Goal: Find specific page/section: Locate a particular part of the current website

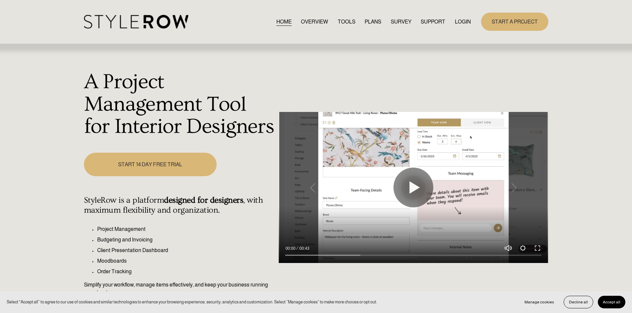
click at [464, 19] on link "LOGIN" at bounding box center [463, 21] width 16 height 9
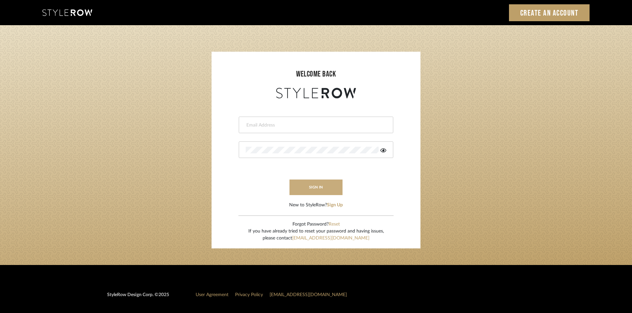
type input "carrie@tresbelleinteriors.com"
click at [315, 186] on button "sign in" at bounding box center [316, 188] width 53 height 16
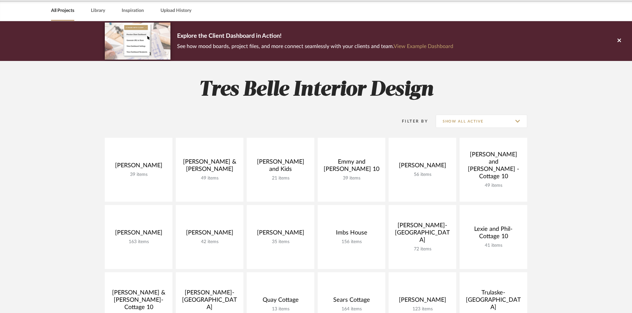
scroll to position [100, 0]
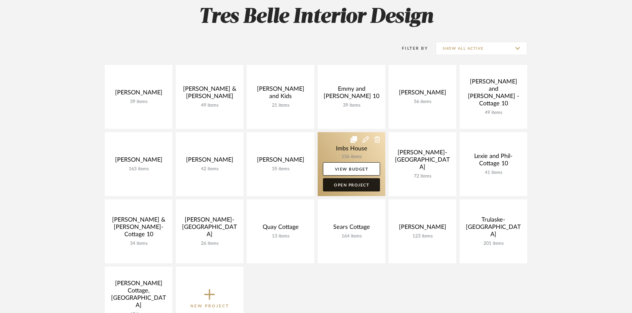
click at [358, 187] on link "Open Project" at bounding box center [351, 184] width 57 height 13
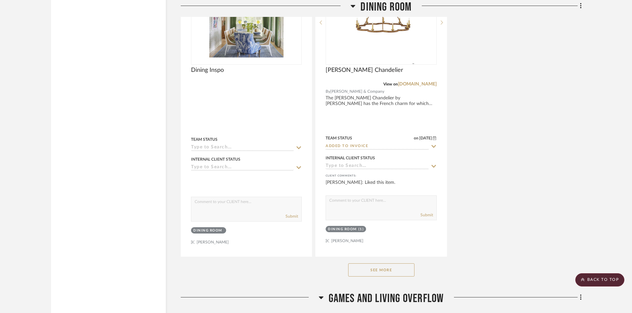
scroll to position [1857, 0]
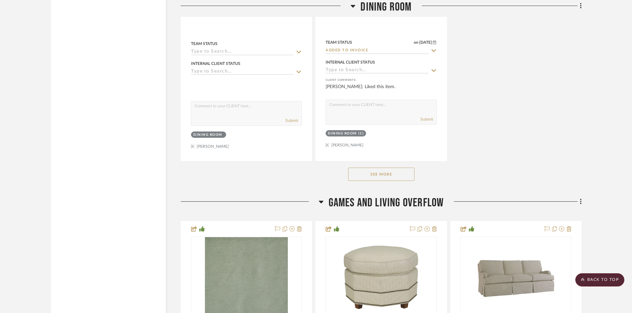
click at [388, 173] on button "See More" at bounding box center [381, 174] width 66 height 13
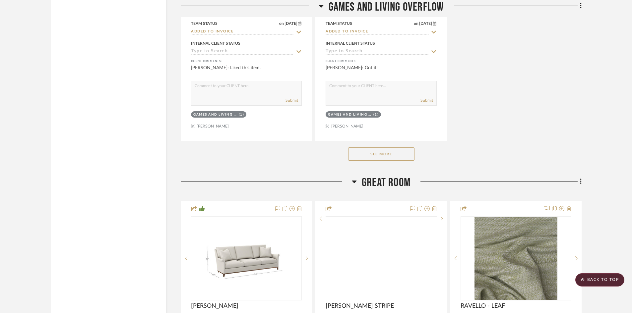
scroll to position [3127, 0]
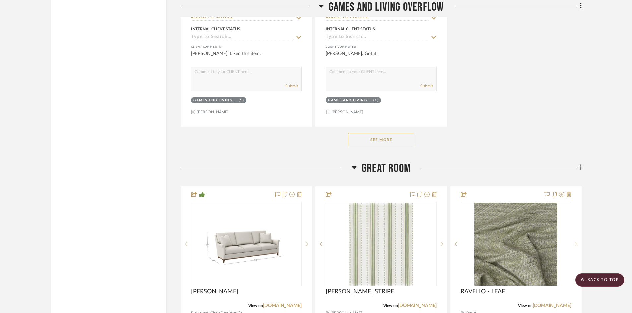
click at [366, 141] on button "See More" at bounding box center [381, 139] width 66 height 13
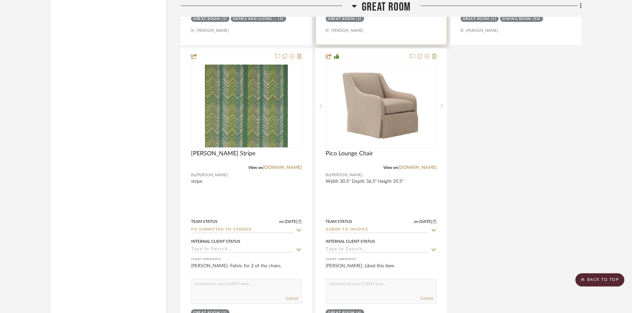
scroll to position [4274, 0]
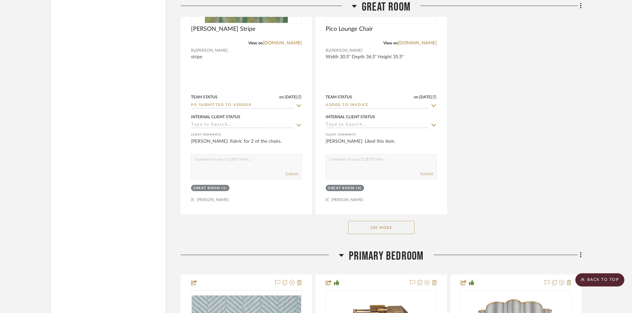
click at [379, 232] on button "See More" at bounding box center [381, 227] width 66 height 13
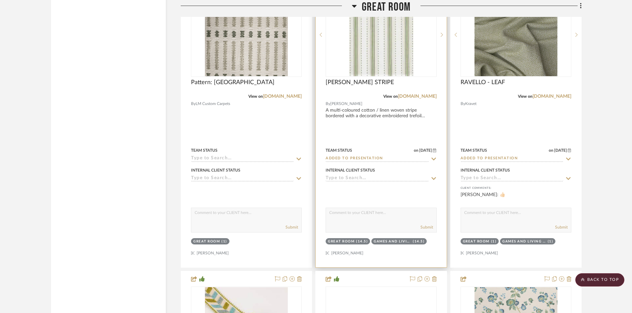
scroll to position [3643, 0]
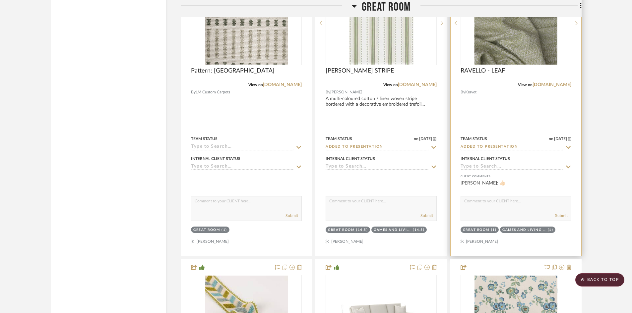
click at [0, 0] on img at bounding box center [0, 0] width 0 height 0
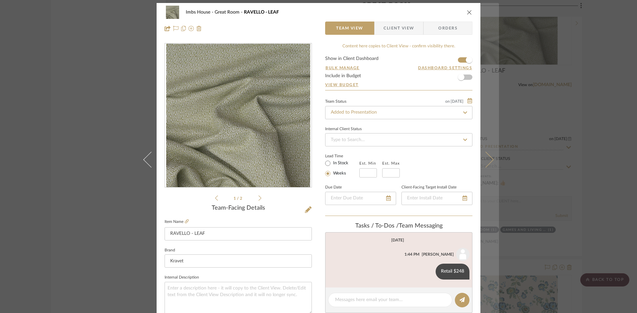
scroll to position [0, 0]
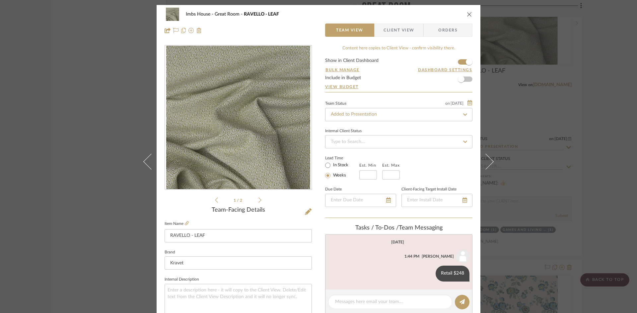
click at [468, 12] on icon "close" at bounding box center [469, 14] width 5 height 5
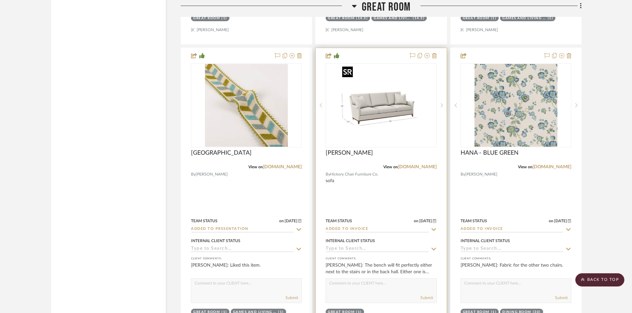
scroll to position [3842, 0]
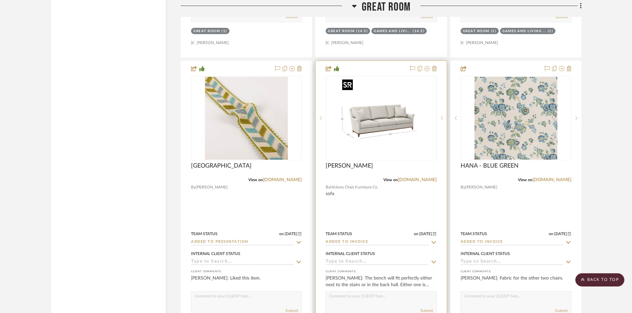
click at [389, 119] on img "0" at bounding box center [381, 118] width 83 height 83
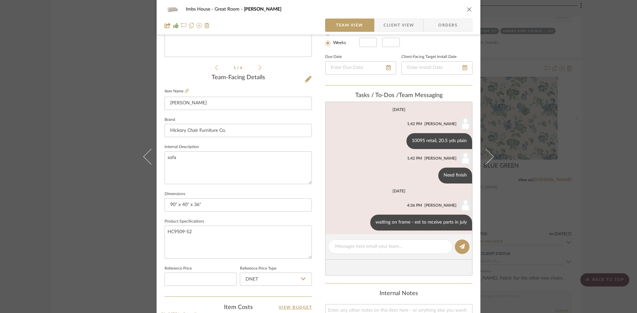
scroll to position [100, 0]
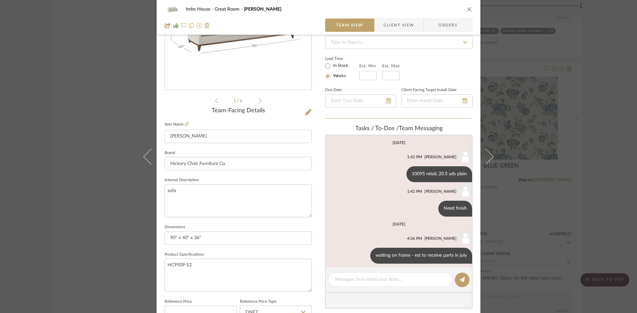
click at [469, 9] on icon "close" at bounding box center [469, 9] width 5 height 5
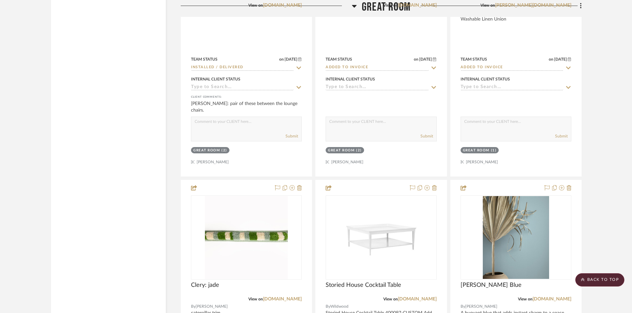
scroll to position [4605, 0]
